Goal: Task Accomplishment & Management: Use online tool/utility

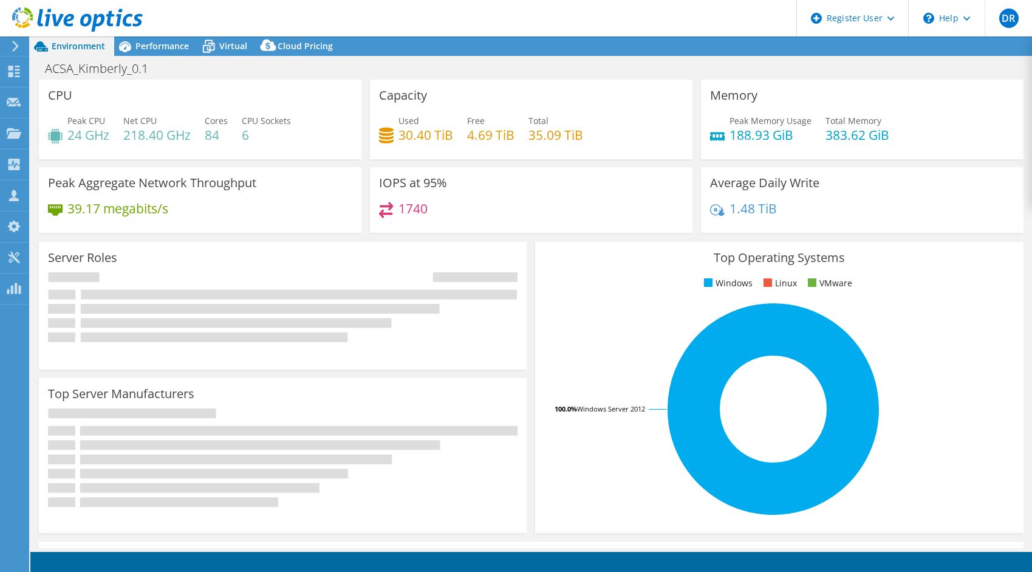
select select "USD"
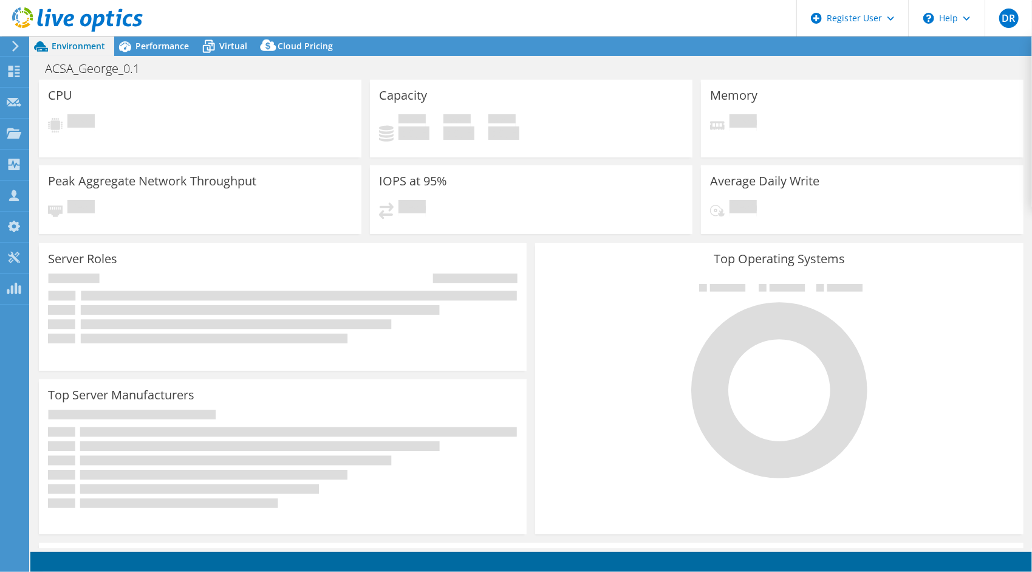
select select "USD"
select select "USEast"
